Goal: Transaction & Acquisition: Purchase product/service

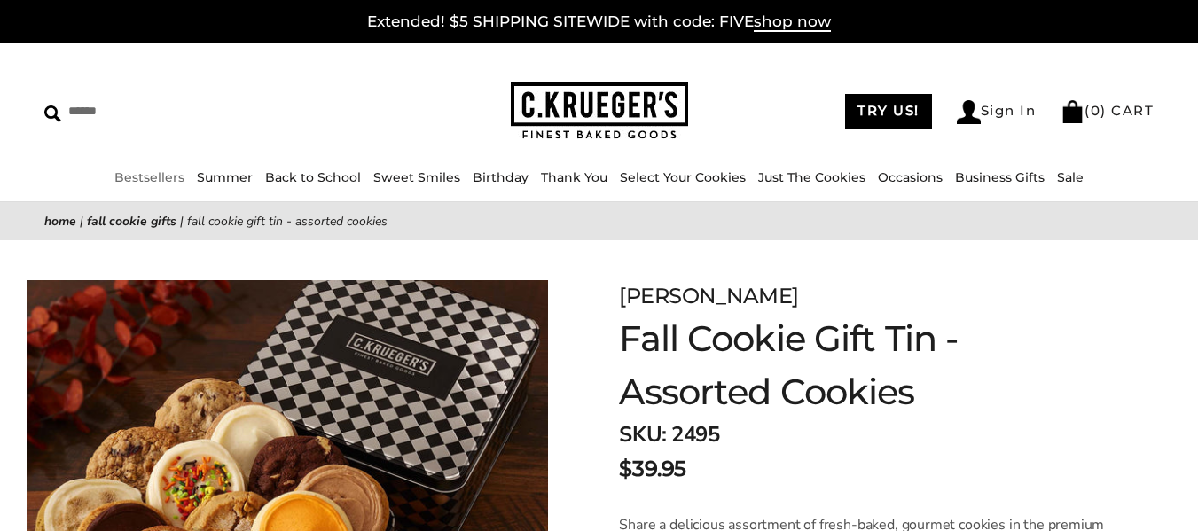
click at [149, 176] on link "Bestsellers" at bounding box center [149, 177] width 70 height 16
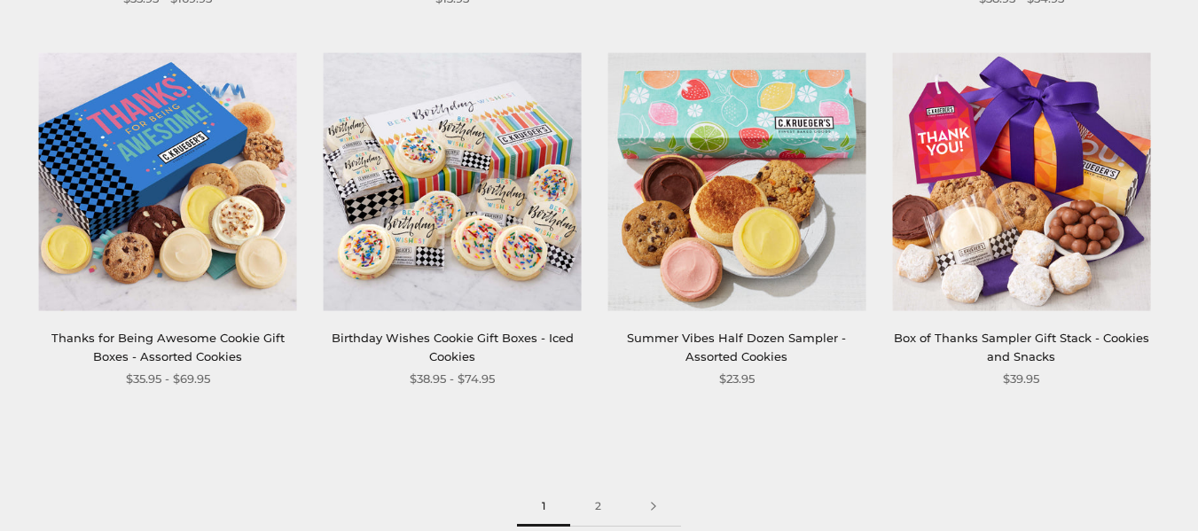
scroll to position [2281, 0]
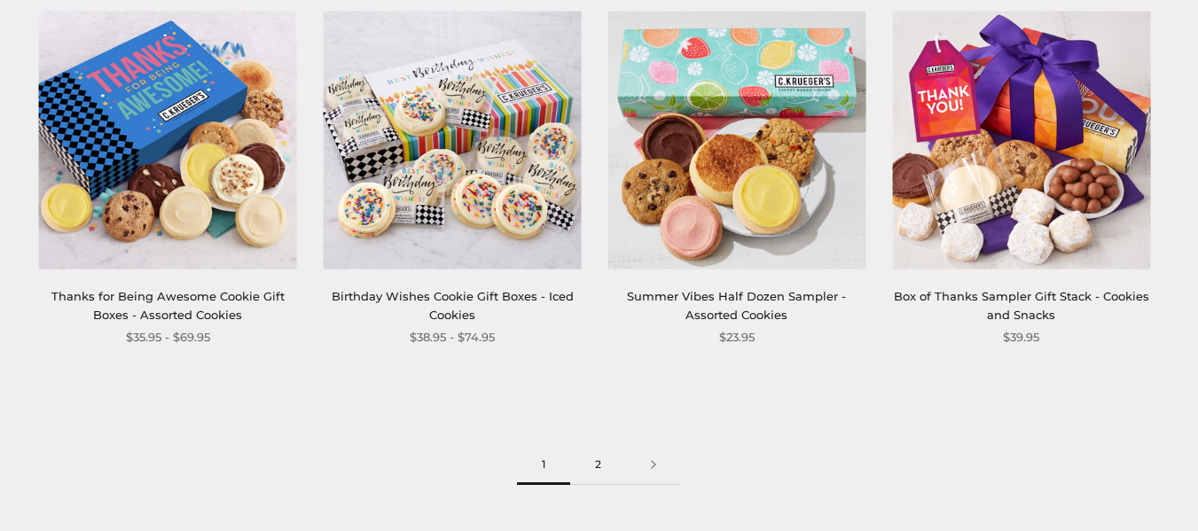
click at [597, 468] on link "2" at bounding box center [598, 465] width 56 height 40
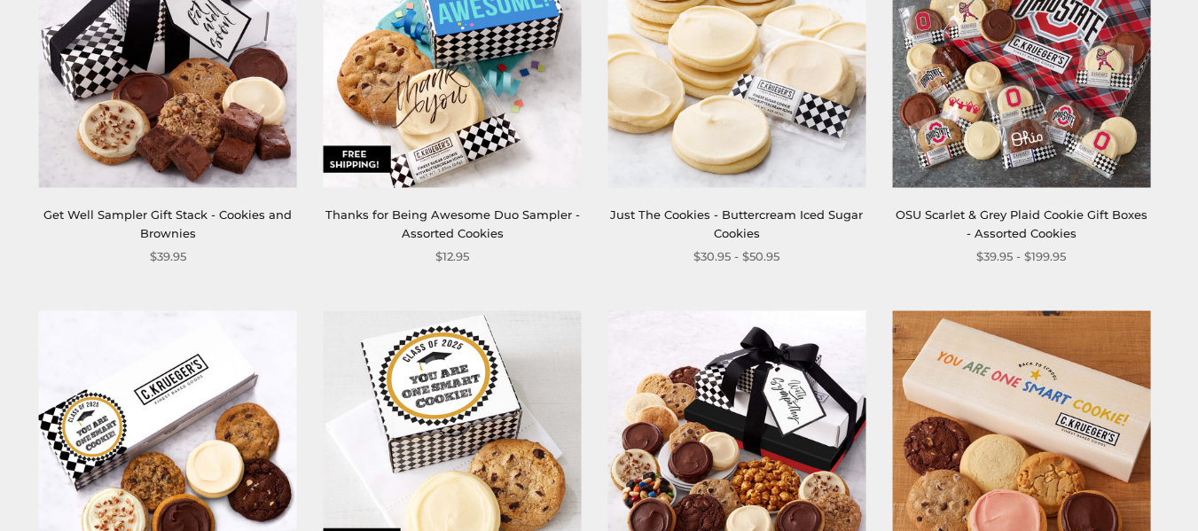
scroll to position [751, 0]
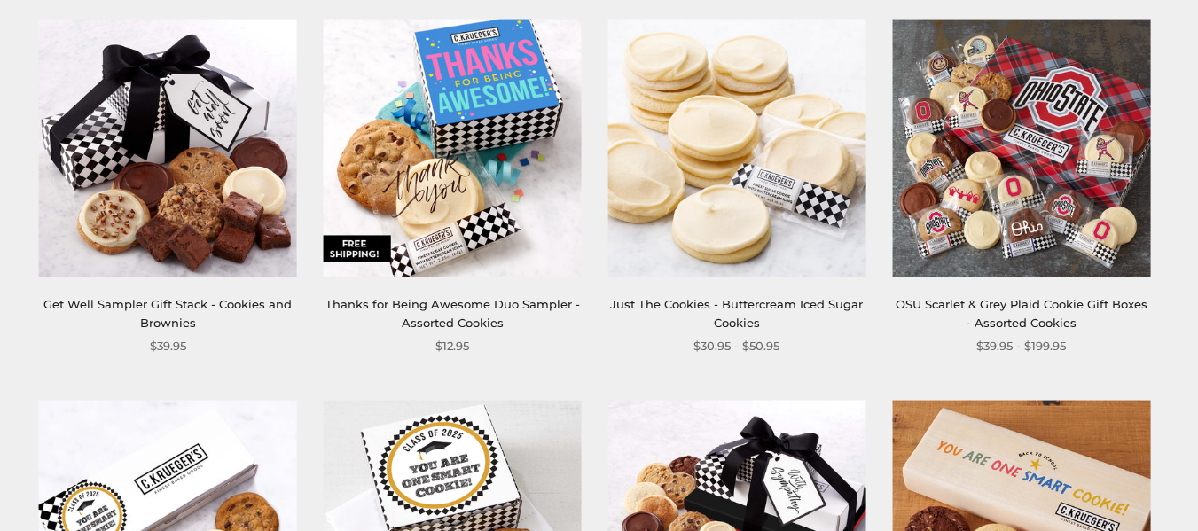
click at [189, 304] on link "Get Well Sampler Gift Stack - Cookies and Brownies" at bounding box center [167, 313] width 248 height 33
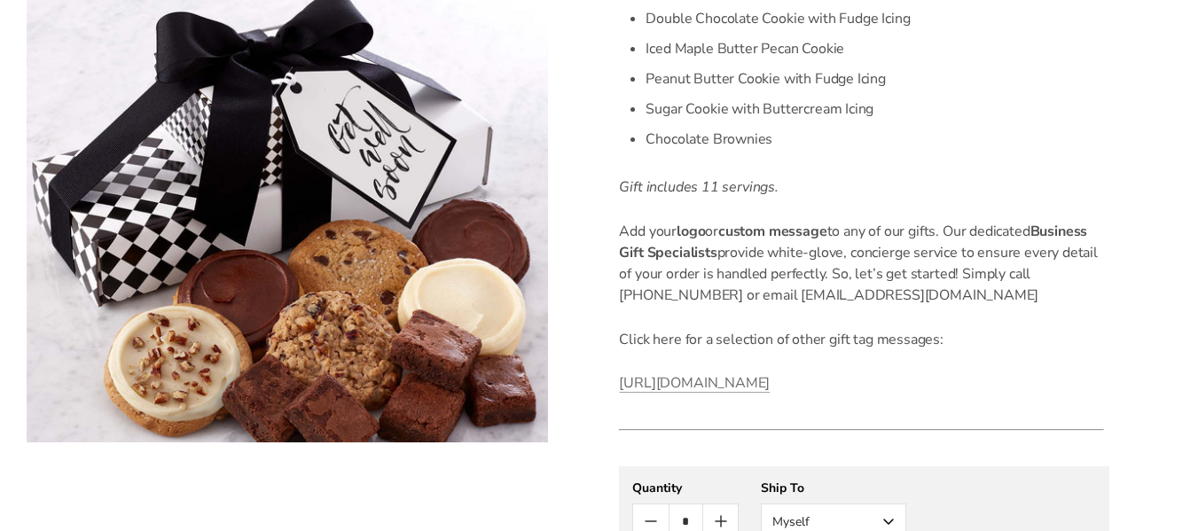
scroll to position [620, 0]
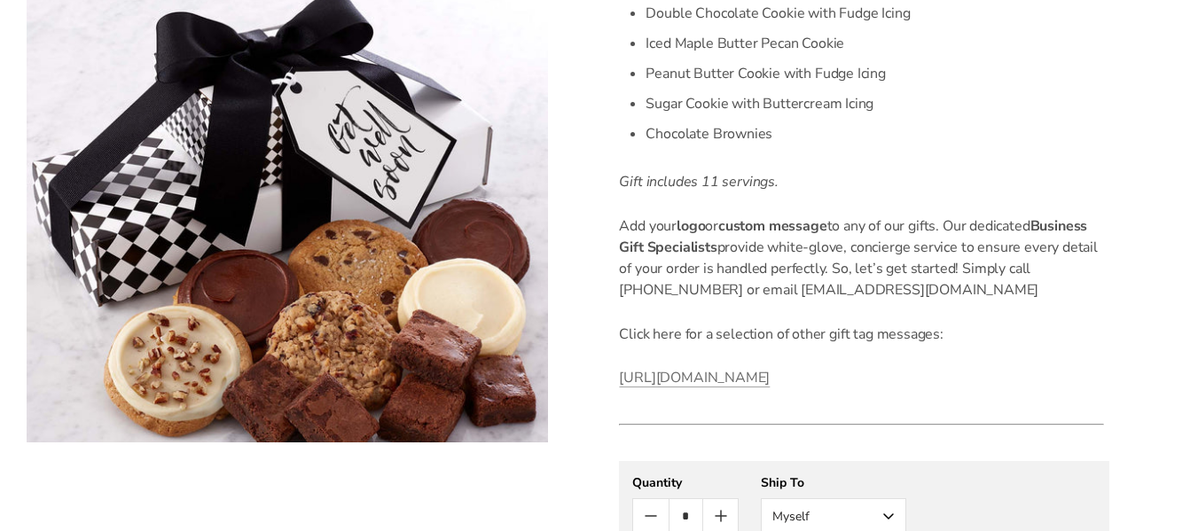
click at [828, 334] on span "Click here for a selection of other gift tag messages:" at bounding box center [781, 334] width 324 height 20
click at [765, 380] on span "https://ckruegers.com/products/c-kruegers-every-occasion-sampler-stack" at bounding box center [694, 378] width 151 height 20
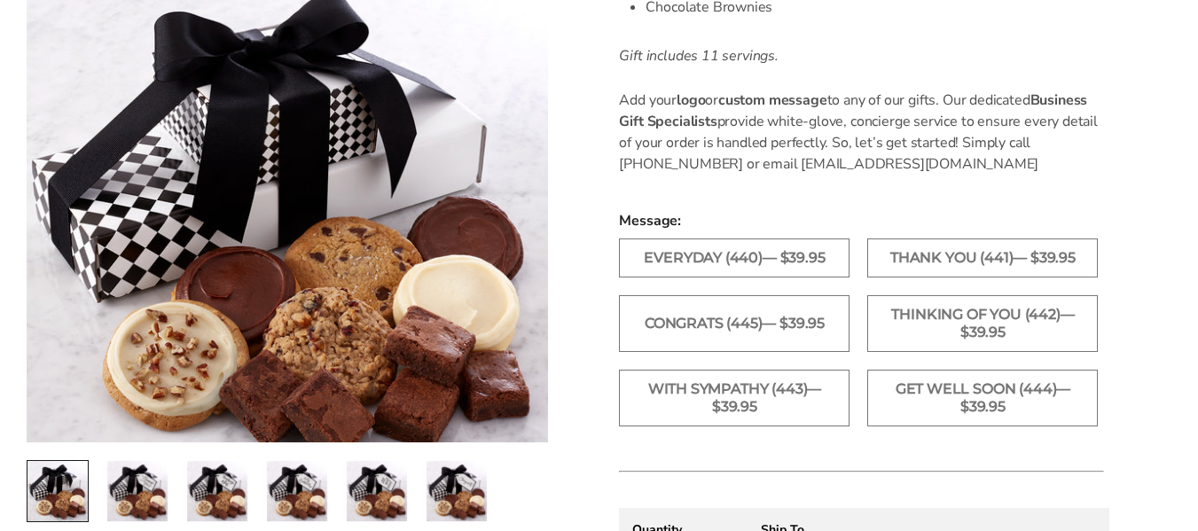
scroll to position [798, 0]
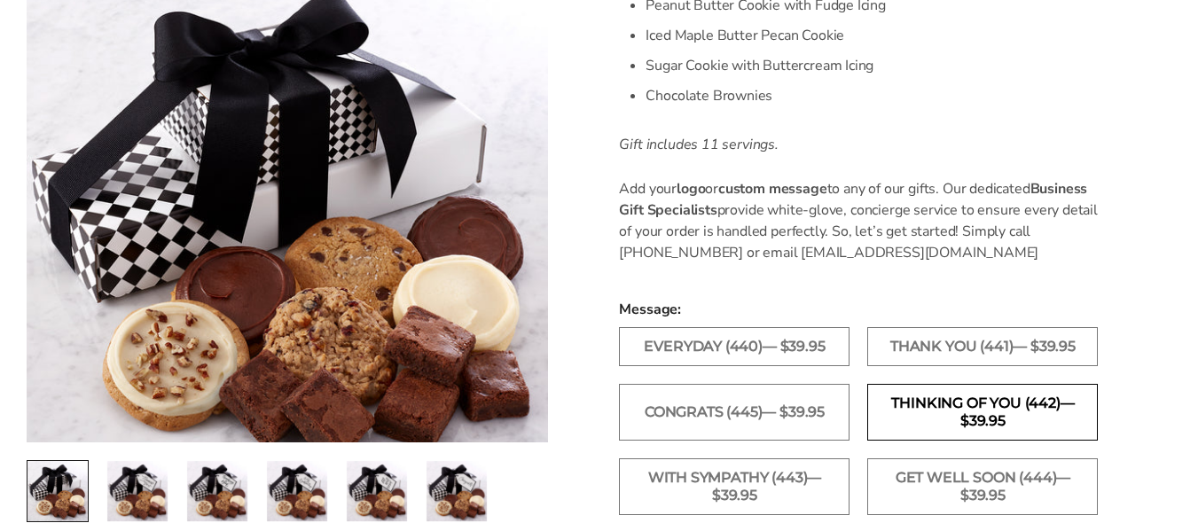
click at [979, 393] on label "Thinking of You (442)— $39.95" at bounding box center [982, 412] width 230 height 57
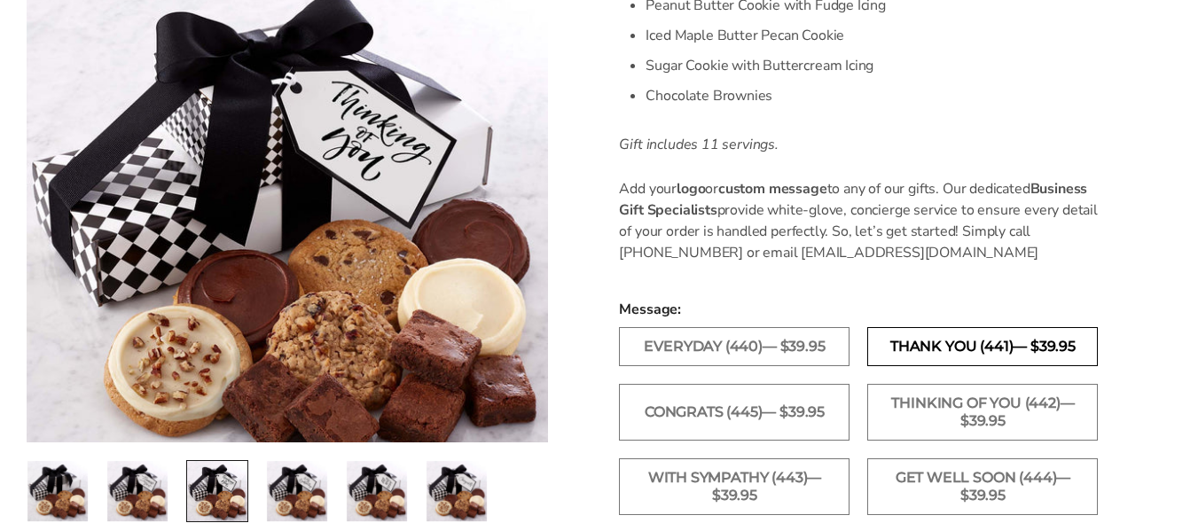
click at [972, 345] on label "Thank You (441)— $39.95" at bounding box center [982, 346] width 230 height 39
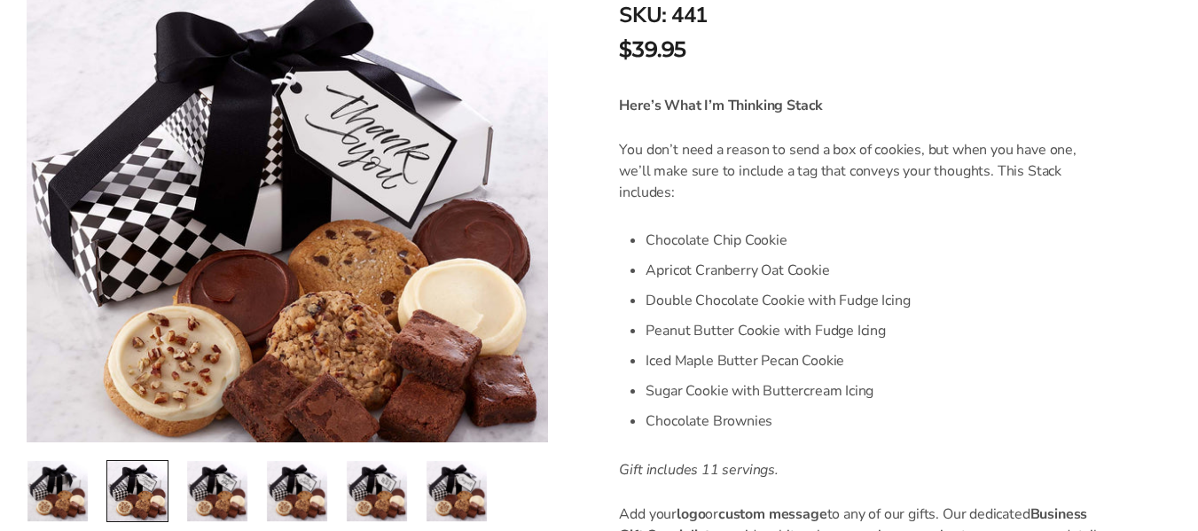
scroll to position [446, 0]
